Goal: Information Seeking & Learning: Learn about a topic

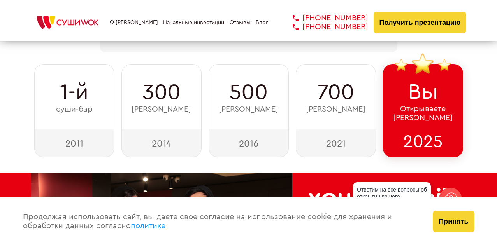
scroll to position [124, 0]
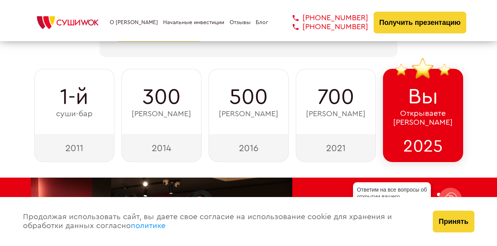
click at [179, 126] on div "300 суши-баров" at bounding box center [161, 101] width 80 height 65
click at [259, 126] on div "500 суши-баров" at bounding box center [248, 101] width 80 height 65
click at [347, 119] on div "700 суши-баров" at bounding box center [335, 101] width 80 height 65
click at [429, 121] on span "Открываете Суши Wok" at bounding box center [422, 118] width 59 height 18
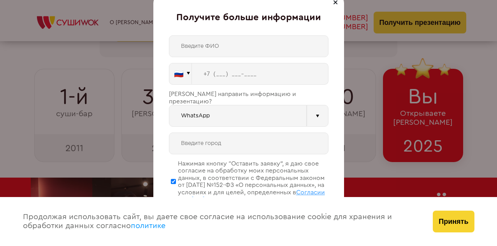
click at [334, 5] on div at bounding box center [334, 2] width 9 height 9
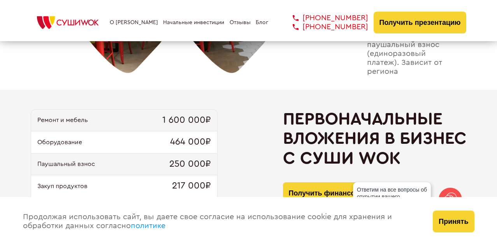
scroll to position [691, 0]
click at [188, 153] on div "Оборудование 464 000₽" at bounding box center [124, 142] width 186 height 22
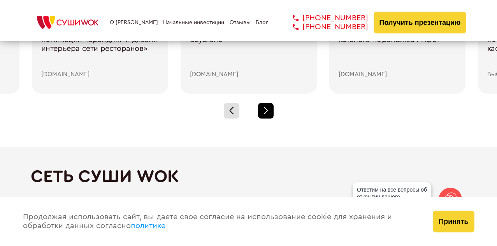
scroll to position [1177, 0]
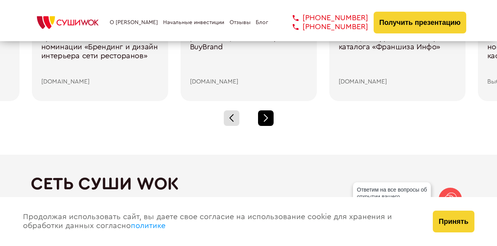
click at [266, 121] on div at bounding box center [266, 118] width 16 height 16
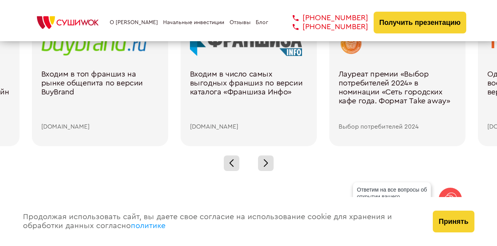
scroll to position [1149, 0]
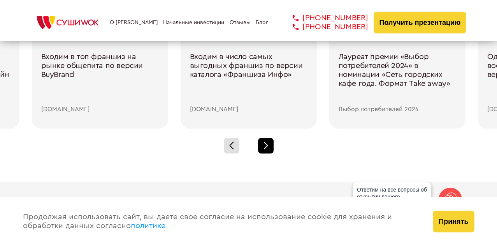
click at [266, 147] on div at bounding box center [266, 146] width 16 height 16
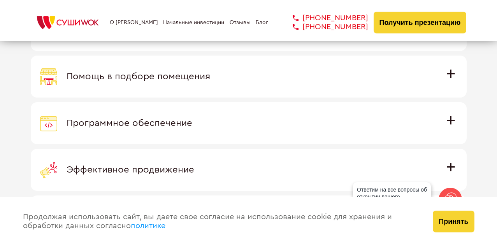
scroll to position [2224, 0]
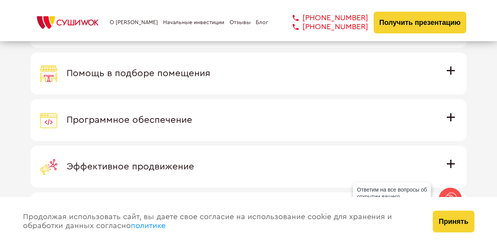
click at [259, 126] on div "Программное обеспечение" at bounding box center [248, 120] width 417 height 17
click at [0, 0] on input "Программное обеспечение Программное обеспечение разработано специально для [PER…" at bounding box center [0, 0] width 0 height 0
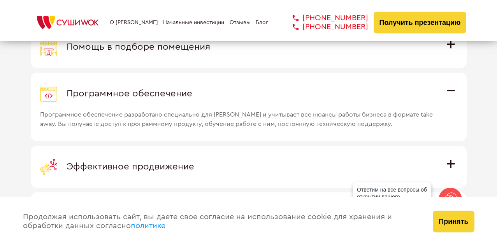
click at [267, 104] on span "Программное обеспечение разработано специально для [PERSON_NAME] и учитывает вс…" at bounding box center [238, 115] width 396 height 26
click at [0, 0] on input "Программное обеспечение Программное обеспечение разработано специально для [PER…" at bounding box center [0, 0] width 0 height 0
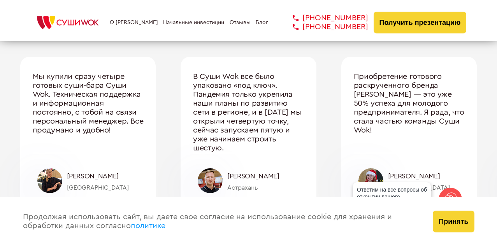
scroll to position [2545, 0]
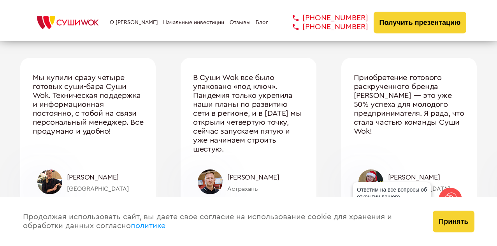
click at [265, 126] on div "В Суши Wok все было упаковано «под ключ». Пандемия только укрепила наши планы п…" at bounding box center [248, 113] width 111 height 80
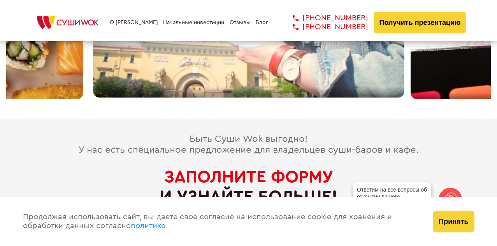
scroll to position [3446, 0]
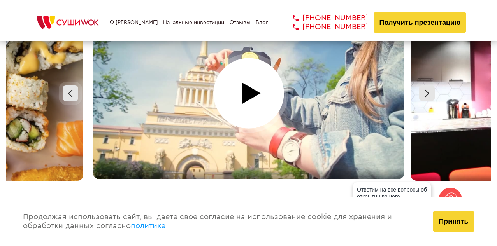
click at [258, 88] on div at bounding box center [248, 93] width 317 height 175
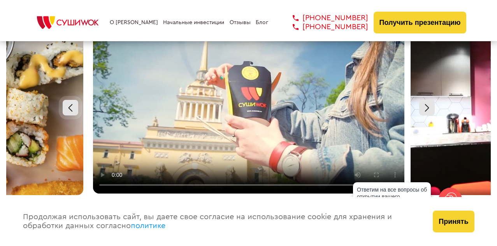
scroll to position [3446, 0]
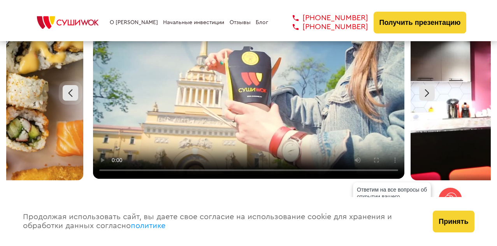
click at [302, 122] on video at bounding box center [248, 93] width 311 height 172
click at [305, 121] on video at bounding box center [248, 93] width 311 height 172
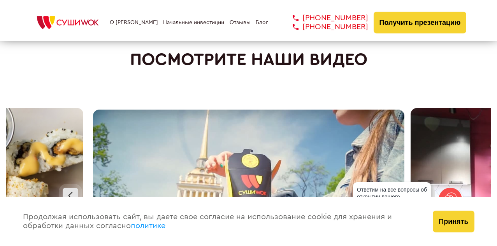
scroll to position [3351, 0]
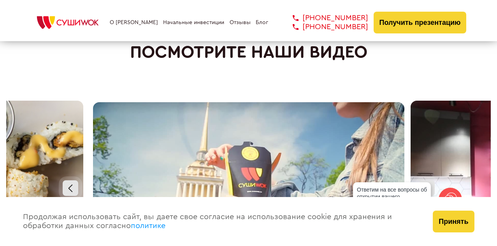
click at [120, 102] on video at bounding box center [248, 188] width 311 height 172
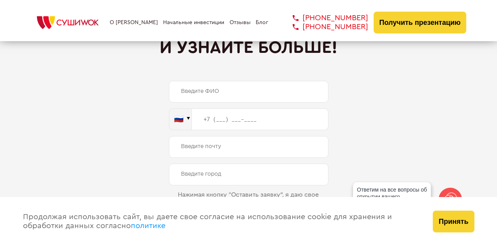
scroll to position [3684, 0]
